Goal: Information Seeking & Learning: Learn about a topic

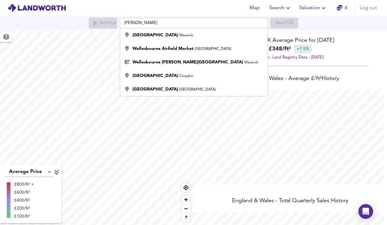
scroll to position [225, 387]
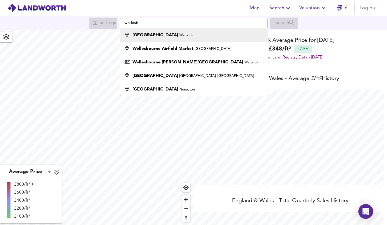
click at [160, 37] on div "Wellesbourne Warwick" at bounding box center [163, 35] width 61 height 6
type input "[GEOGRAPHIC_DATA], [GEOGRAPHIC_DATA]"
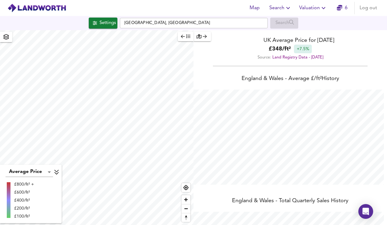
checkbox input "false"
checkbox input "true"
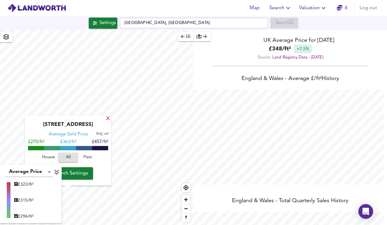
click at [108, 122] on div "X" at bounding box center [107, 119] width 5 height 6
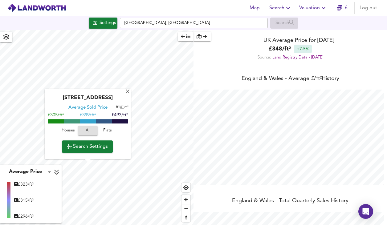
click at [67, 159] on div "[GEOGRAPHIC_DATA] 9TQ Average Sold Price ft² m² £305/ft² £ 399/ft² £493/ft² Hou…" at bounding box center [88, 124] width 86 height 70
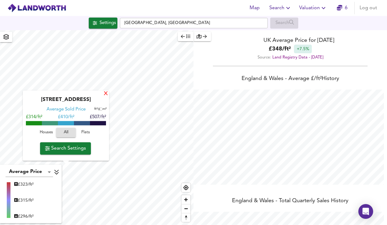
click at [105, 96] on div "X" at bounding box center [105, 94] width 5 height 6
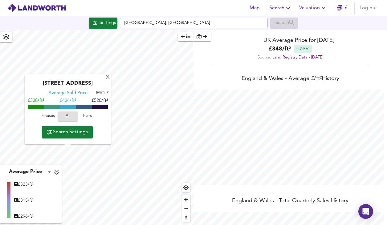
click at [58, 144] on div "[GEOGRAPHIC_DATA] Average Sold Price ft² m² £328/ft² £ 424/ft² £520/ft² Houses …" at bounding box center [68, 110] width 86 height 70
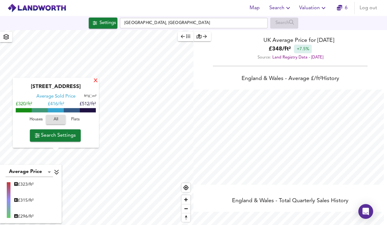
click at [94, 81] on div "X" at bounding box center [95, 81] width 5 height 6
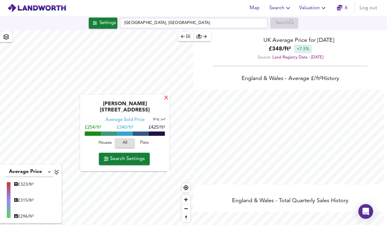
click at [166, 101] on div "X" at bounding box center [166, 99] width 5 height 6
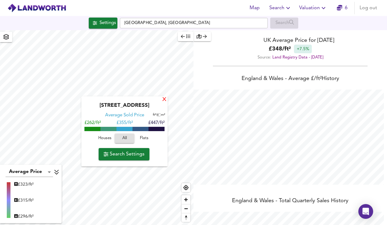
click at [165, 102] on div "X" at bounding box center [164, 100] width 5 height 6
